Goal: Task Accomplishment & Management: Use online tool/utility

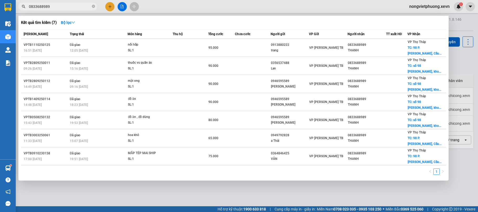
click at [94, 8] on icon "close-circle" at bounding box center [93, 6] width 3 height 3
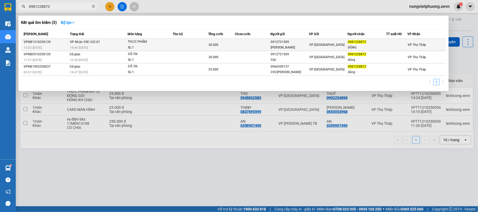
type input "0981228873"
click at [145, 42] on div "THỰC PHẨM" at bounding box center [147, 42] width 39 height 6
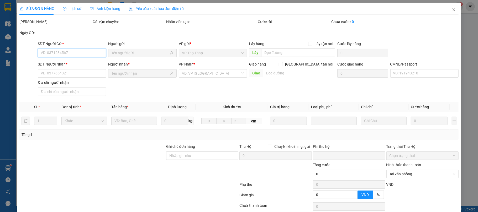
type input "0912721509"
type input "[PERSON_NAME]"
type input "0981228873"
type input "DŨNG"
type input "32"
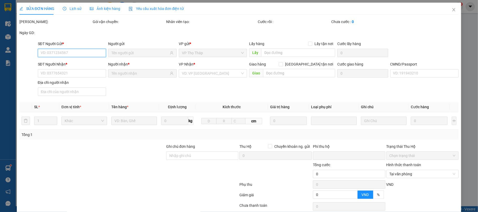
type input "0"
type input "30.000"
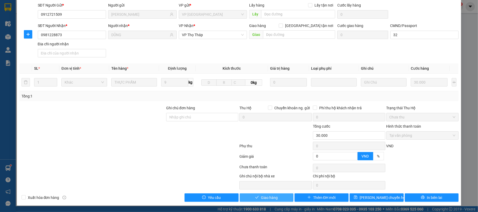
click at [279, 197] on button "Giao hàng" at bounding box center [267, 198] width 54 height 8
